Goal: Book appointment/travel/reservation

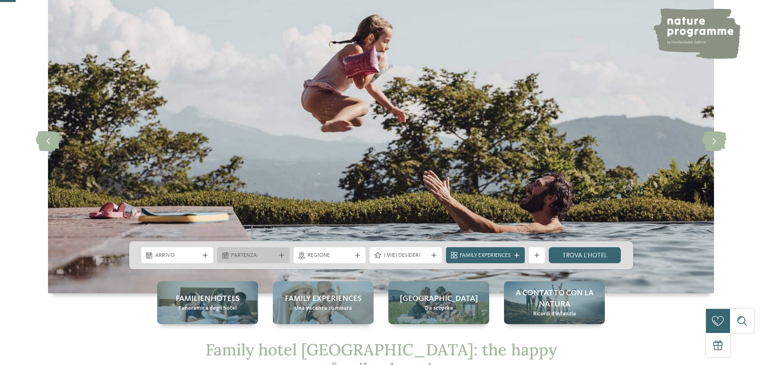
scroll to position [80, 0]
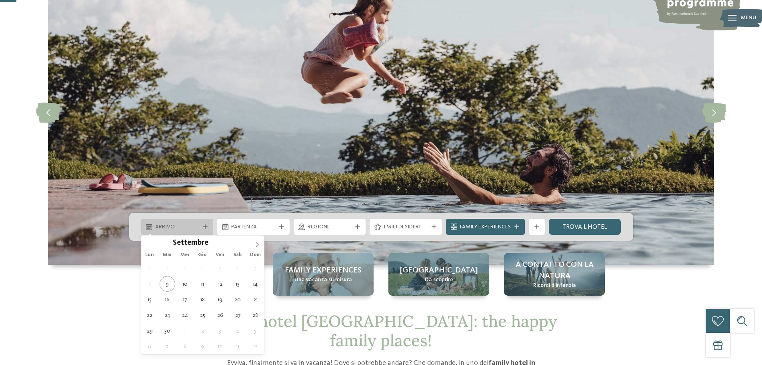
click at [180, 224] on span "Arrivo" at bounding box center [177, 227] width 44 height 8
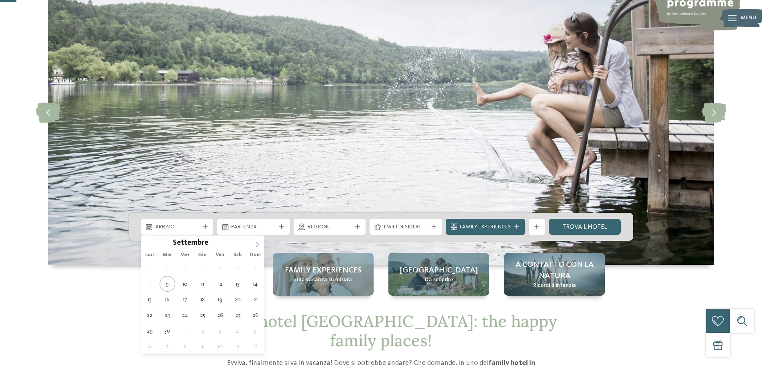
click at [251, 243] on span at bounding box center [258, 242] width 14 height 14
click at [253, 244] on span at bounding box center [258, 242] width 14 height 14
type div "30.12.2025"
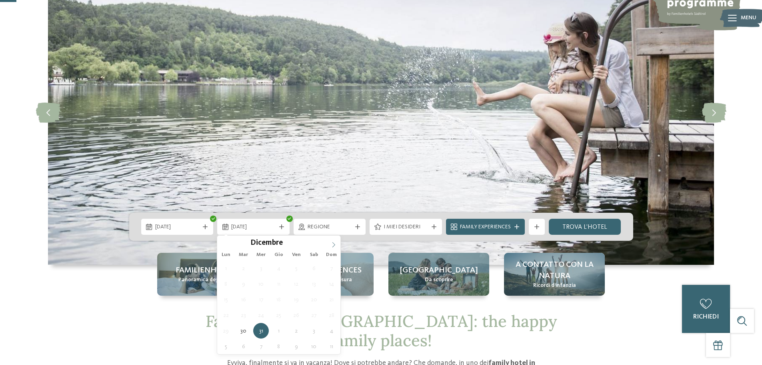
type input "****"
click at [333, 243] on icon at bounding box center [334, 245] width 6 height 6
type div "02.01.2026"
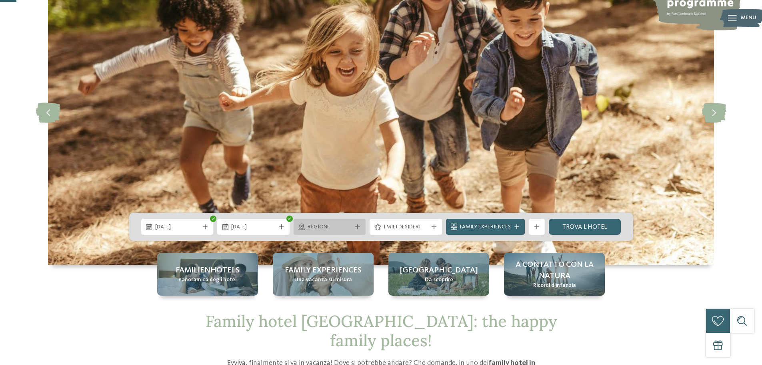
click at [313, 225] on span "Regione" at bounding box center [330, 227] width 44 height 8
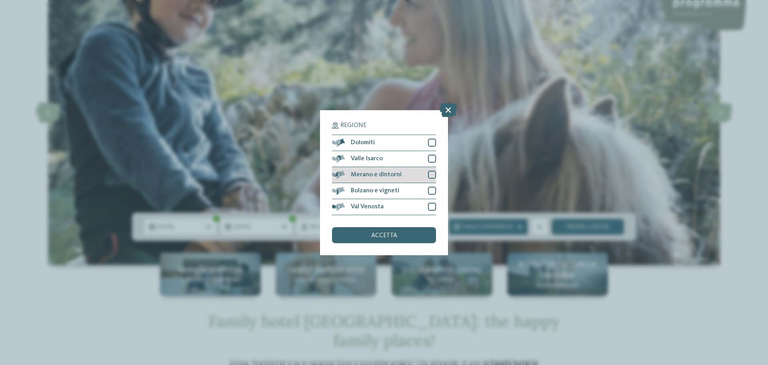
click at [365, 174] on span "Merano e dintorni" at bounding box center [376, 174] width 51 height 6
click at [377, 232] on span "accetta" at bounding box center [384, 235] width 26 height 6
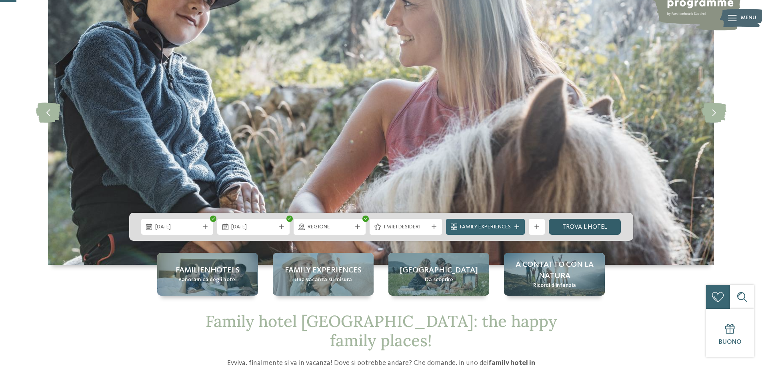
click at [592, 226] on link "trova l’hotel" at bounding box center [585, 226] width 72 height 16
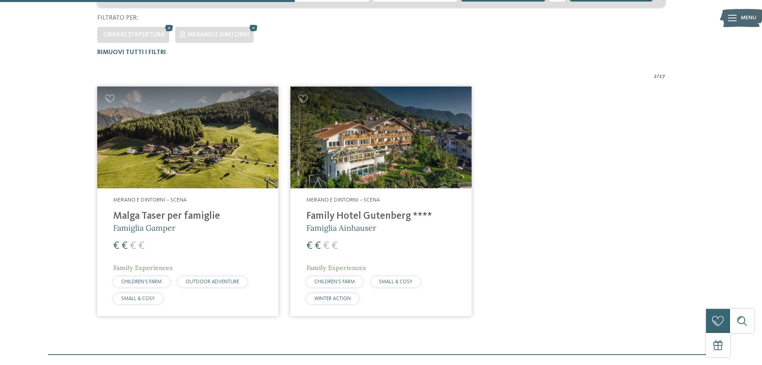
scroll to position [222, 0]
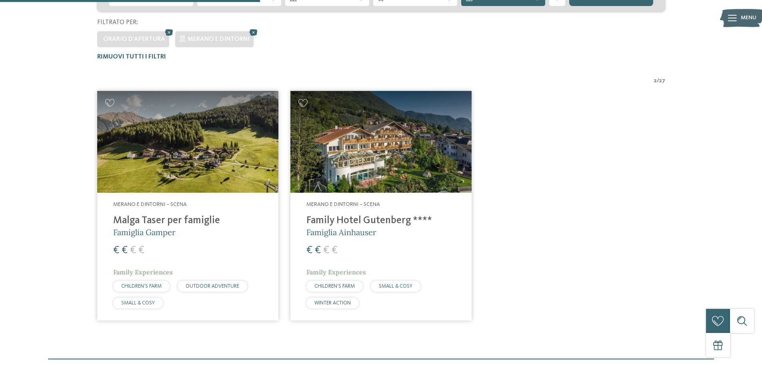
click at [400, 218] on h4 "Family Hotel Gutenberg ****" at bounding box center [381, 220] width 149 height 12
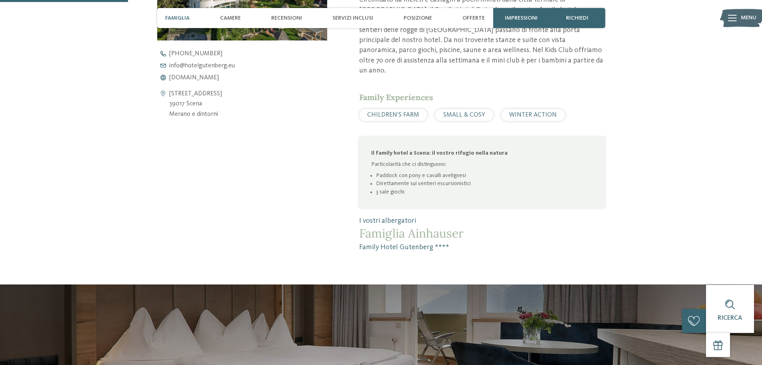
scroll to position [560, 0]
